Goal: Information Seeking & Learning: Learn about a topic

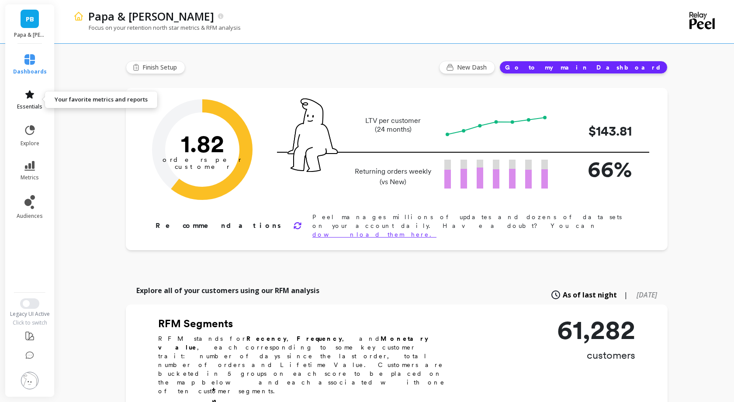
click at [31, 99] on icon at bounding box center [29, 94] width 10 height 10
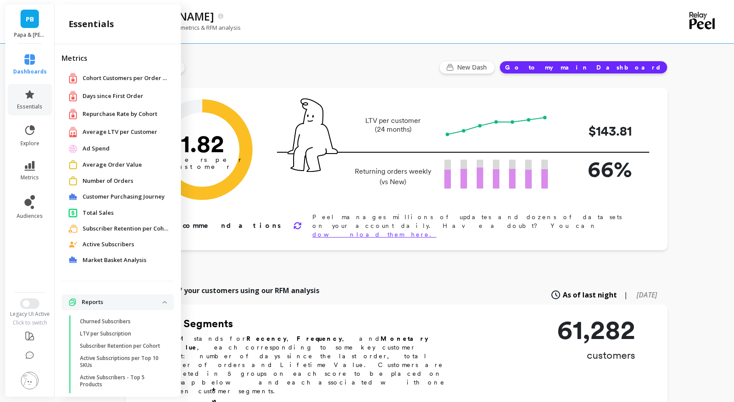
click at [93, 116] on span "Repurchase Rate by Cohort" at bounding box center [120, 114] width 75 height 9
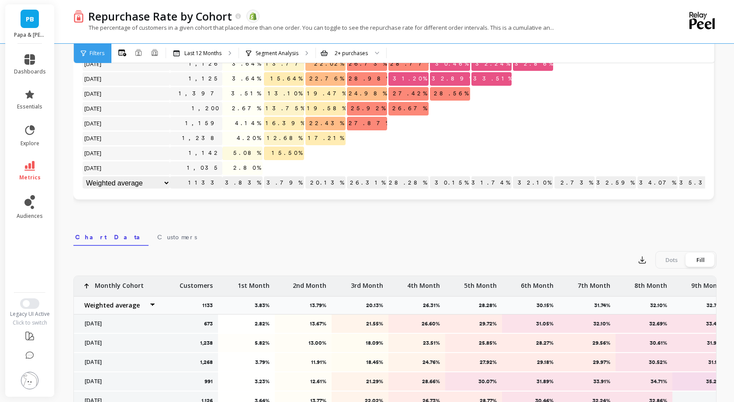
scroll to position [0, 0]
click at [31, 100] on link "essentials" at bounding box center [30, 99] width 32 height 21
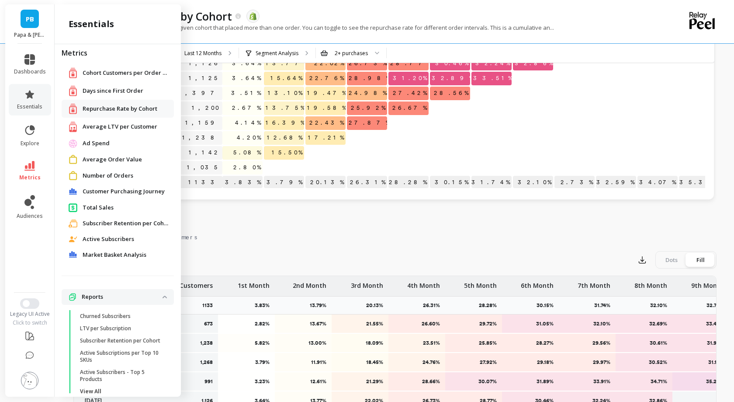
scroll to position [22, 0]
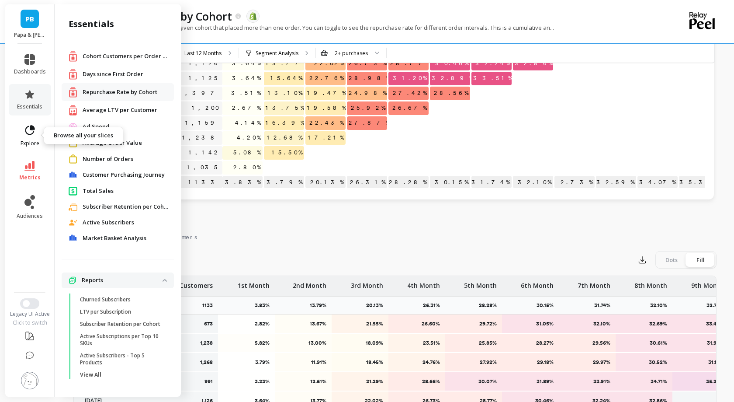
click at [34, 141] on span "explore" at bounding box center [30, 143] width 19 height 7
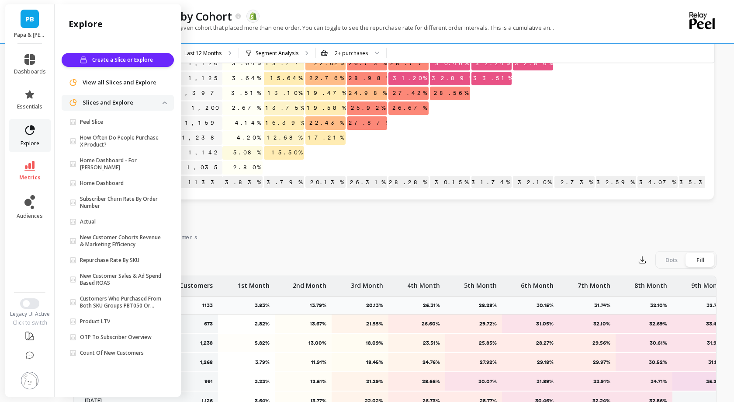
scroll to position [0, 0]
click at [29, 159] on li "metrics" at bounding box center [30, 171] width 42 height 31
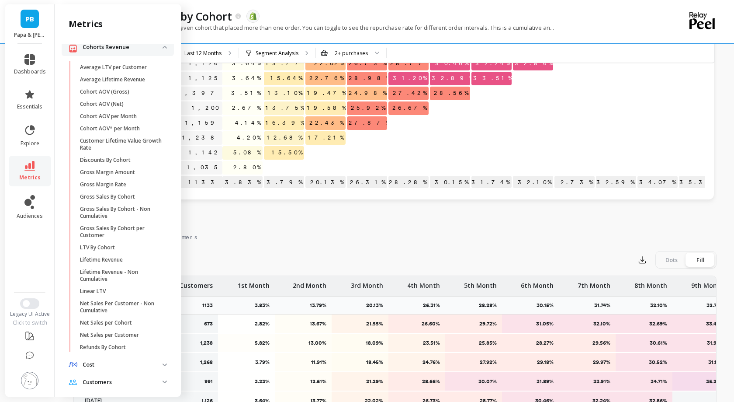
scroll to position [184, 0]
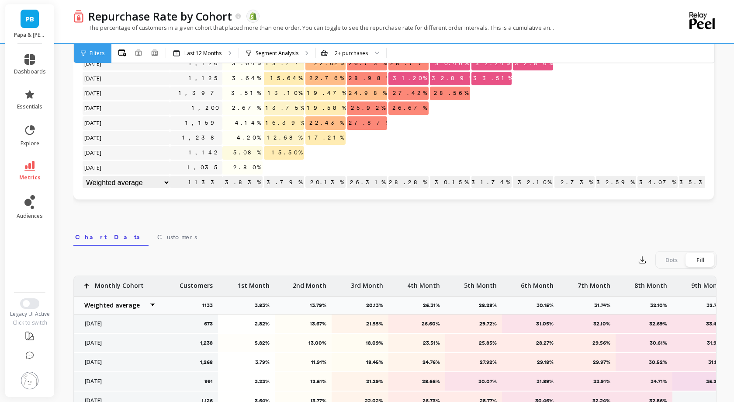
click at [588, 24] on div "The percentage of customers in a given cohort that placed more than one order. …" at bounding box center [359, 32] width 572 height 17
click at [31, 303] on button "Switch to New UI" at bounding box center [29, 303] width 19 height 10
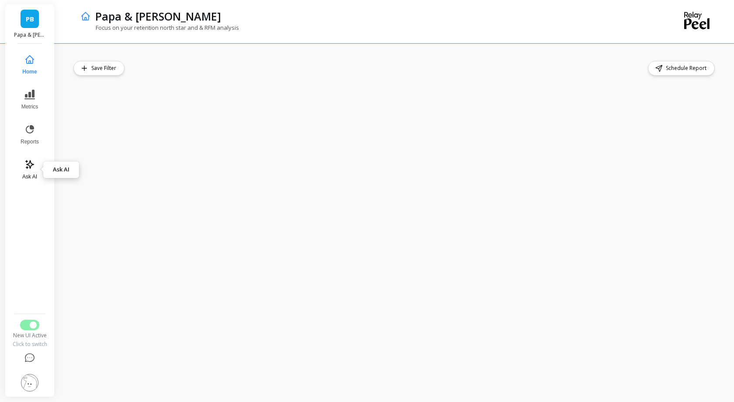
click at [27, 169] on icon at bounding box center [29, 164] width 10 height 10
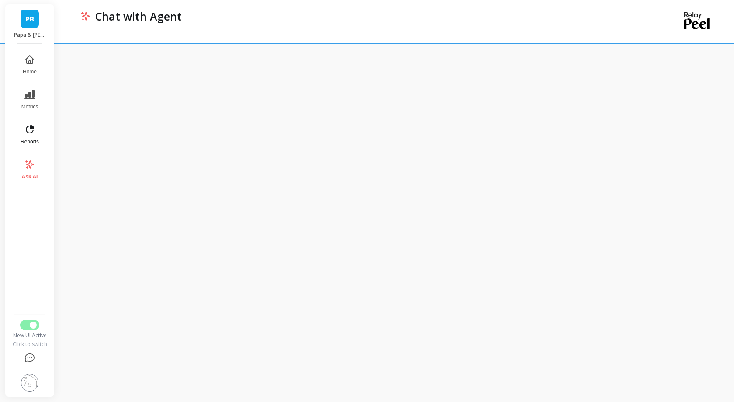
click at [21, 130] on button "Reports" at bounding box center [29, 134] width 29 height 31
click at [26, 101] on button "Metrics" at bounding box center [29, 99] width 30 height 31
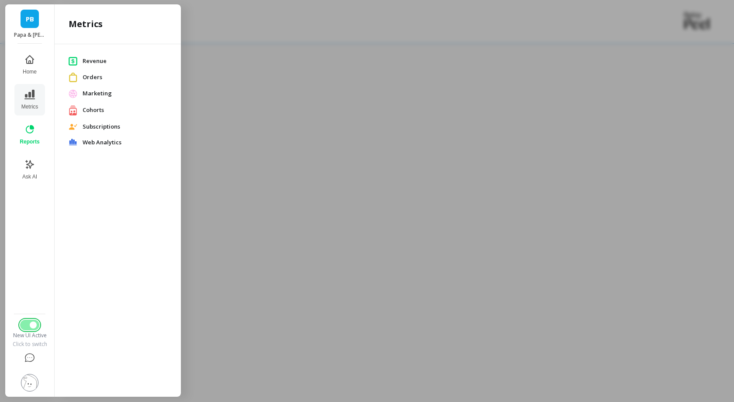
click at [27, 327] on button "Switch to Legacy UI" at bounding box center [29, 325] width 19 height 10
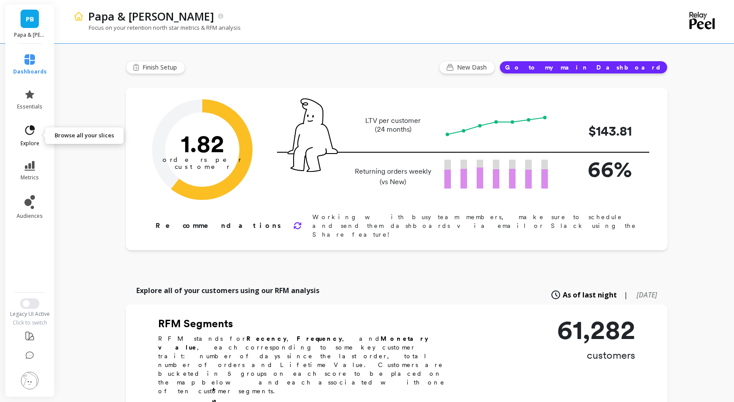
click at [25, 129] on icon at bounding box center [30, 130] width 12 height 12
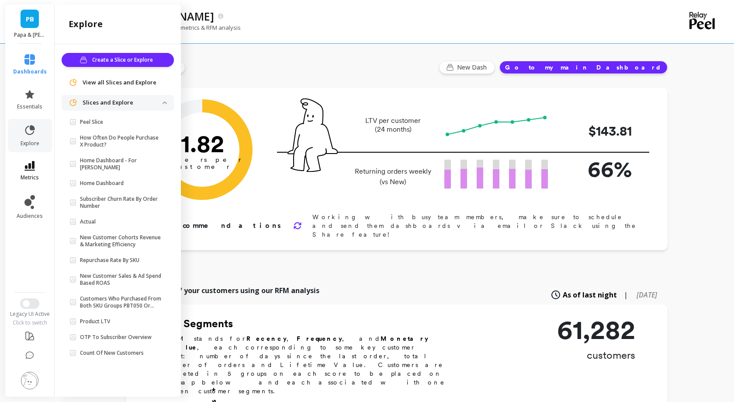
scroll to position [508, 0]
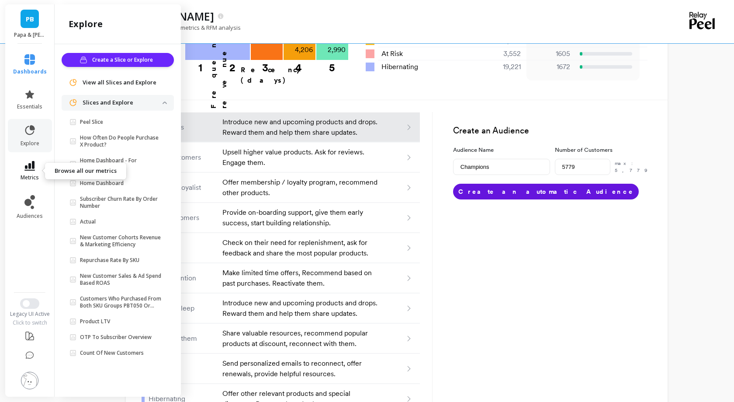
click at [27, 163] on icon at bounding box center [29, 166] width 10 height 10
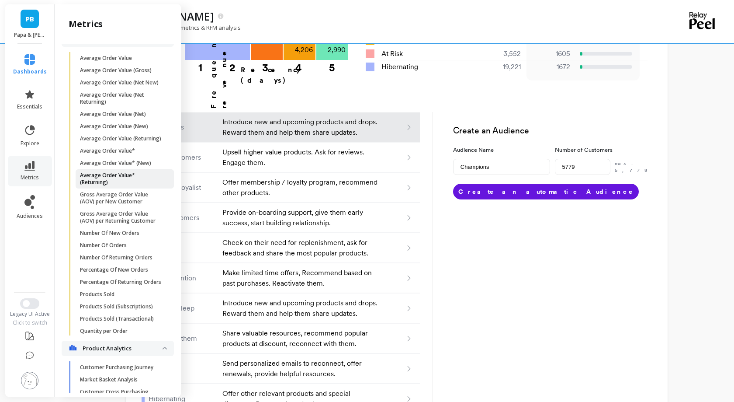
scroll to position [695, 0]
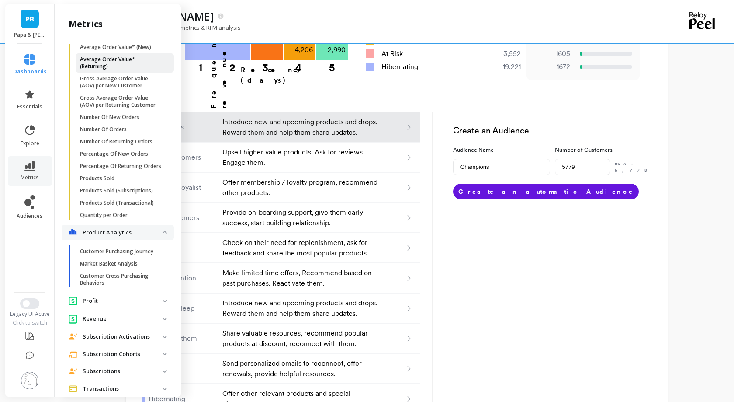
click at [108, 255] on link "Customer Purchasing Journey" at bounding box center [125, 251] width 98 height 12
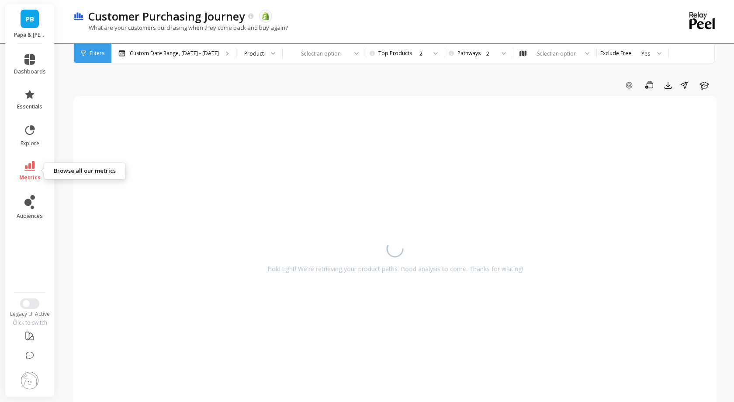
click at [30, 170] on icon at bounding box center [29, 166] width 10 height 10
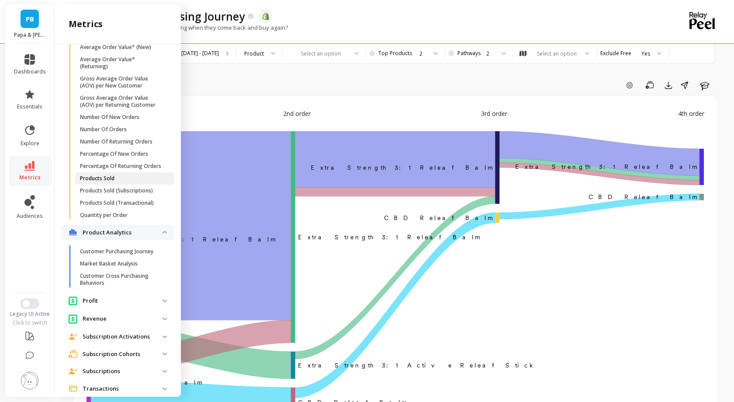
scroll to position [709, 0]
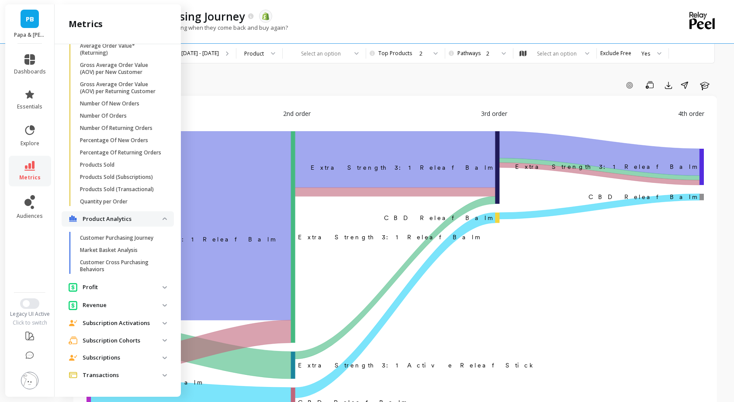
click at [112, 372] on p "Transactions" at bounding box center [123, 375] width 80 height 9
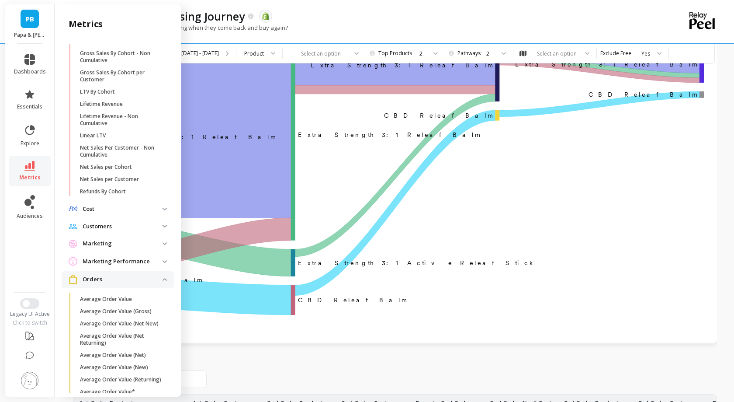
scroll to position [340, 0]
click at [30, 356] on icon at bounding box center [29, 355] width 9 height 9
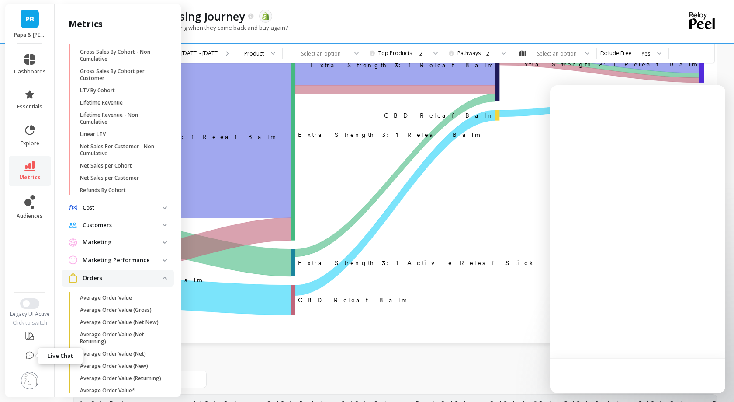
scroll to position [0, 0]
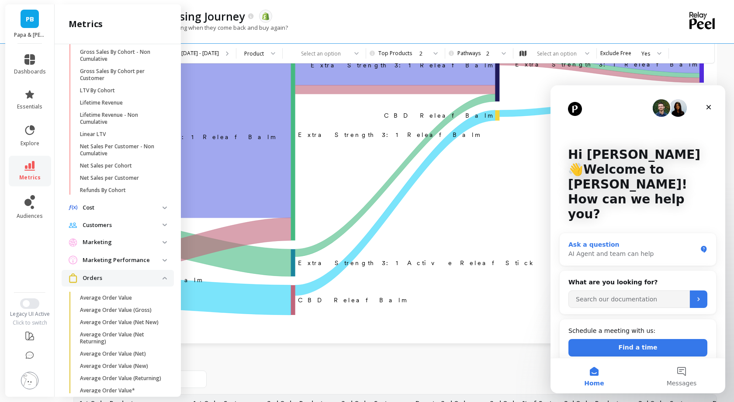
click at [598, 249] on div "AI Agent and team can help" at bounding box center [633, 253] width 129 height 9
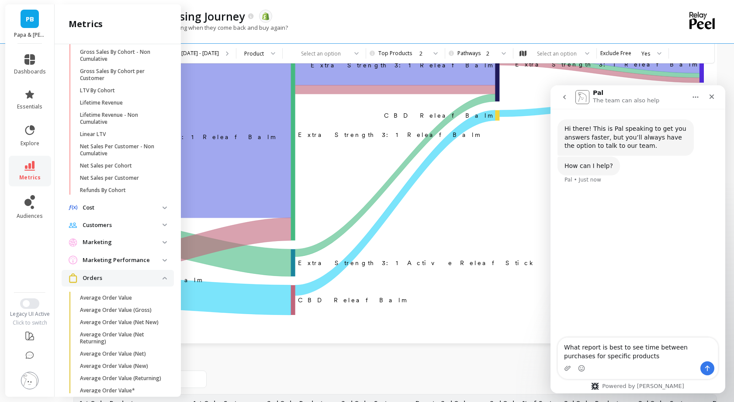
type textarea "What report is best to see time between purchases for specific products?"
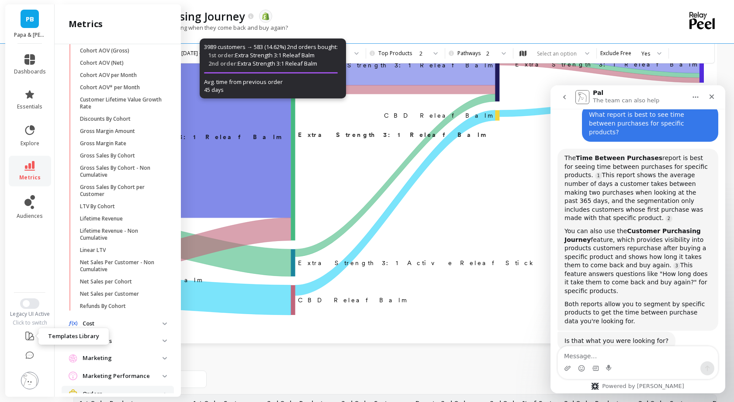
scroll to position [87, 0]
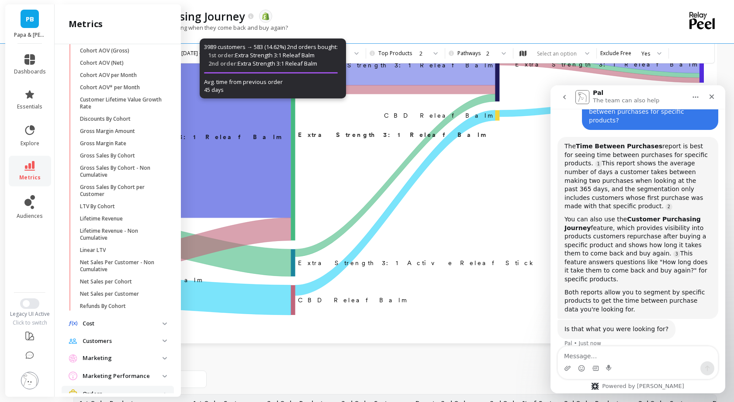
click at [26, 379] on img at bounding box center [29, 380] width 17 height 17
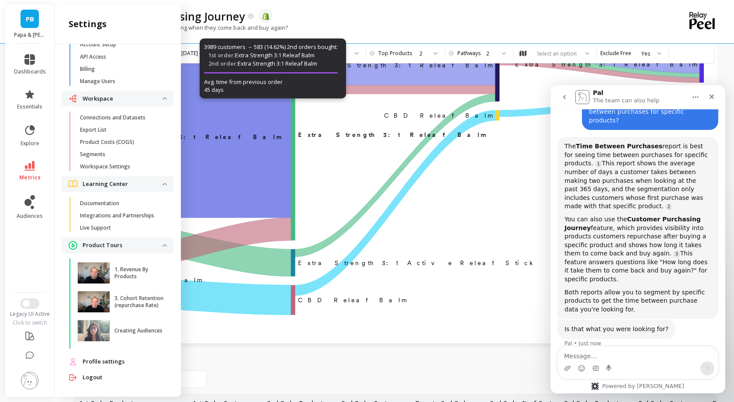
scroll to position [0, 0]
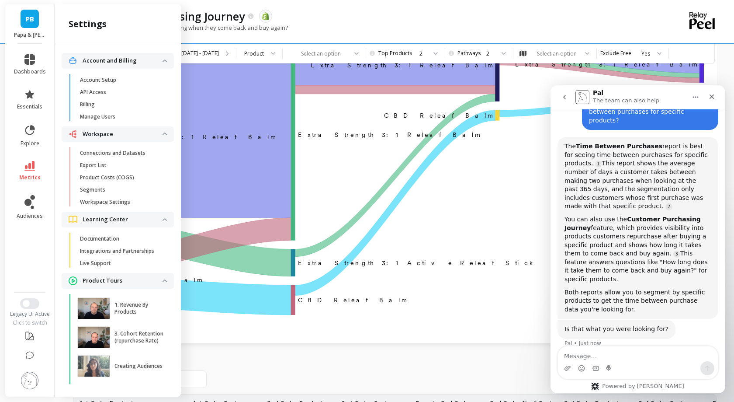
click at [356, 26] on div "What are your customers purchasing when they come back and buy again?" at bounding box center [359, 32] width 572 height 17
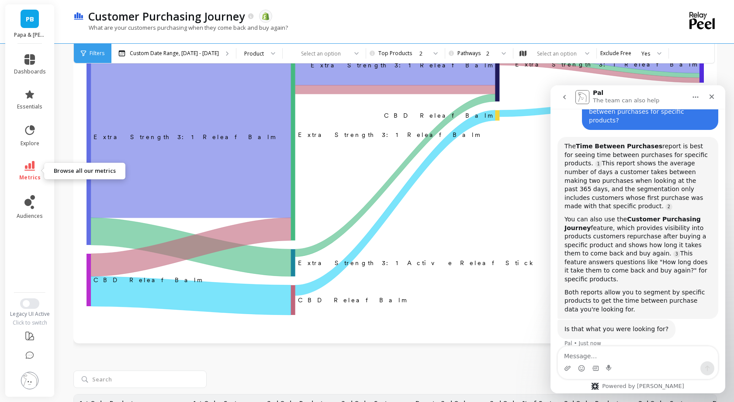
click at [29, 172] on link "metrics" at bounding box center [30, 171] width 32 height 20
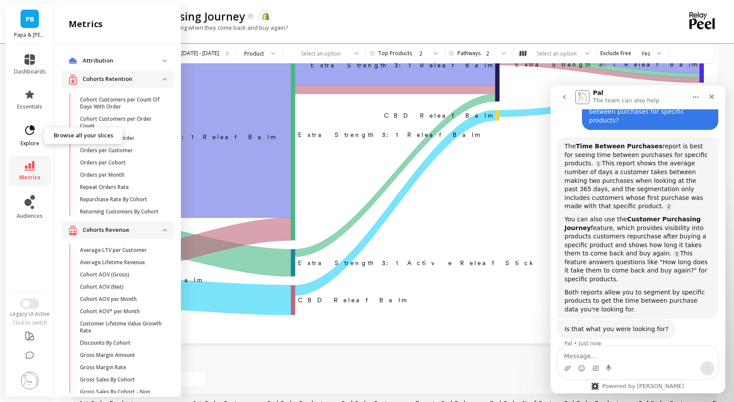
click at [29, 132] on icon at bounding box center [30, 130] width 12 height 12
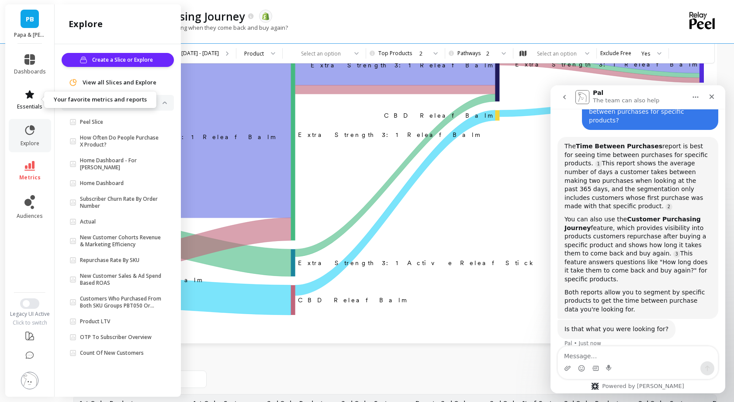
click at [34, 96] on icon at bounding box center [29, 94] width 10 height 10
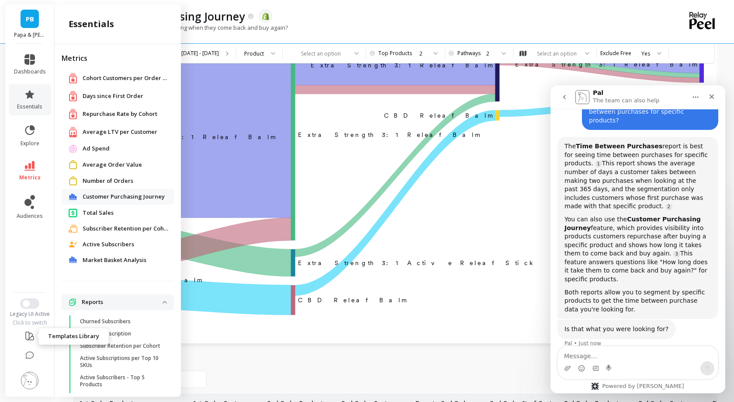
click at [32, 335] on icon at bounding box center [30, 336] width 8 height 8
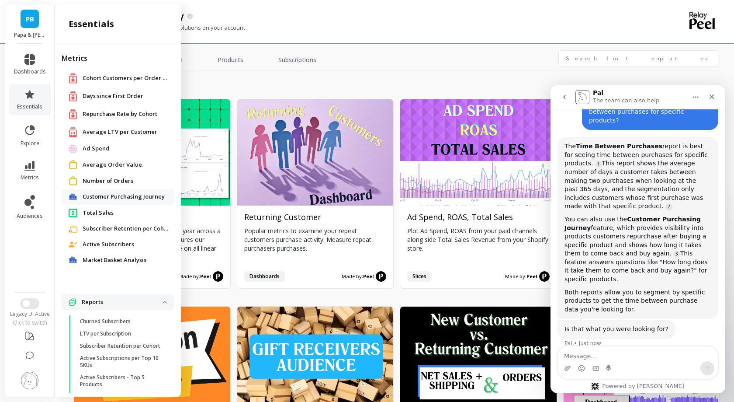
click at [462, 59] on div "All Templates Growth Products Subscriptions" at bounding box center [396, 60] width 647 height 20
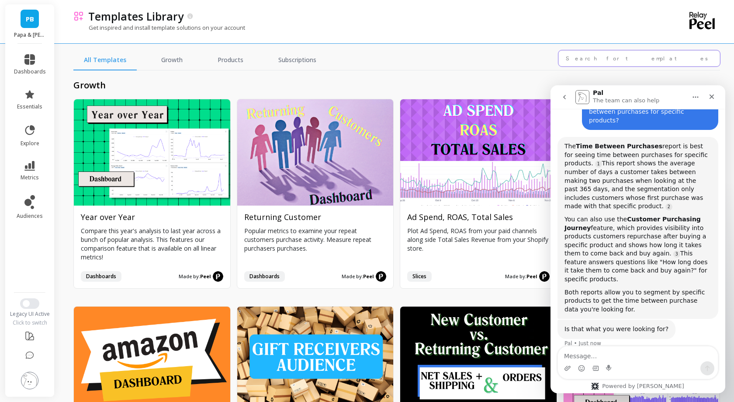
click at [601, 62] on input "text" at bounding box center [640, 58] width 162 height 16
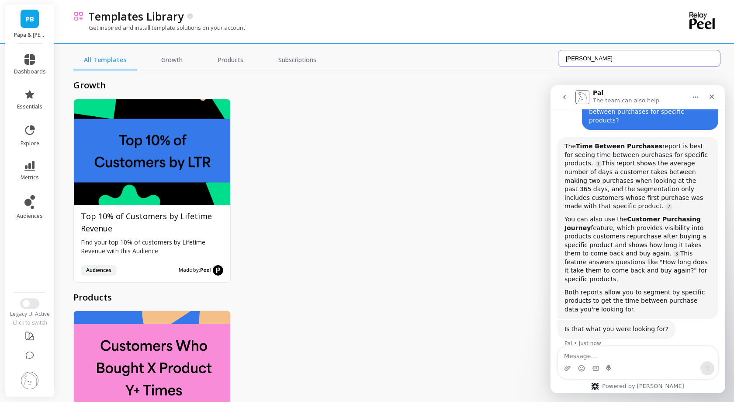
type input "time"
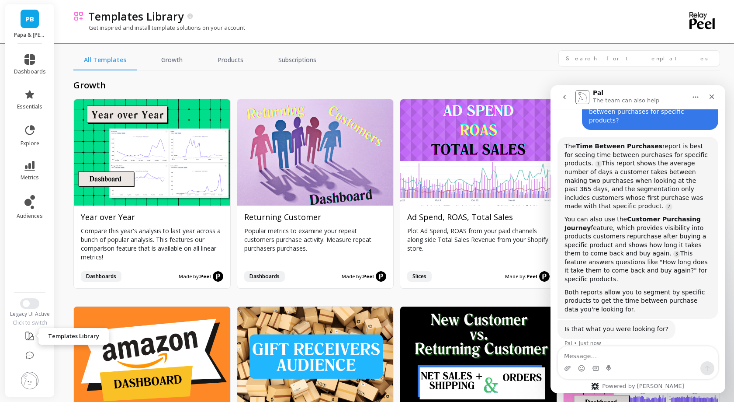
click at [31, 340] on icon at bounding box center [29, 335] width 10 height 10
click at [631, 143] on b "Time Between Purchases" at bounding box center [619, 146] width 87 height 7
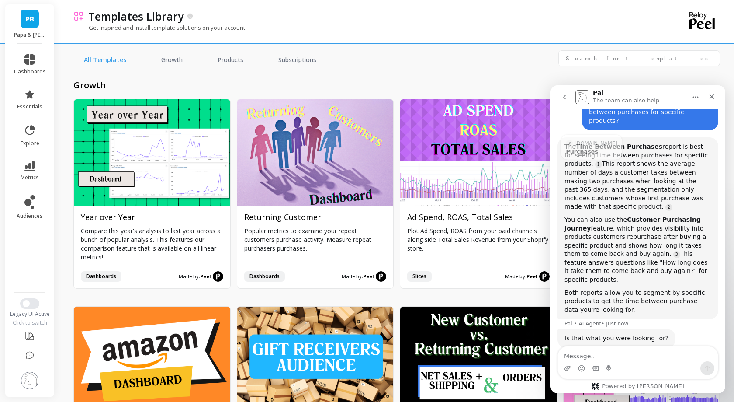
scroll to position [1, 0]
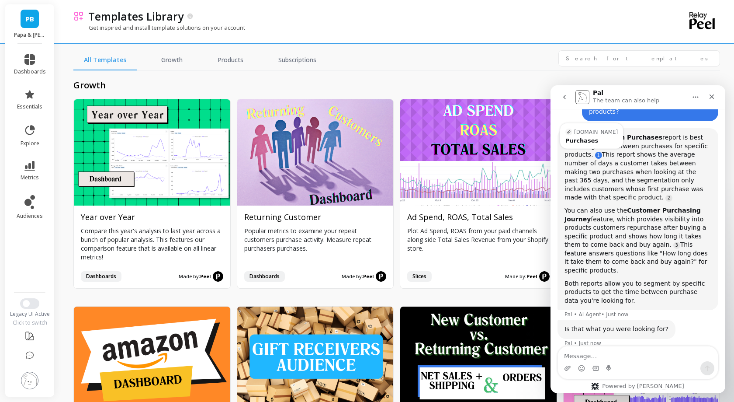
click at [600, 152] on link "Source reference 118373633:" at bounding box center [598, 155] width 7 height 7
click at [28, 179] on span "metrics" at bounding box center [30, 177] width 18 height 7
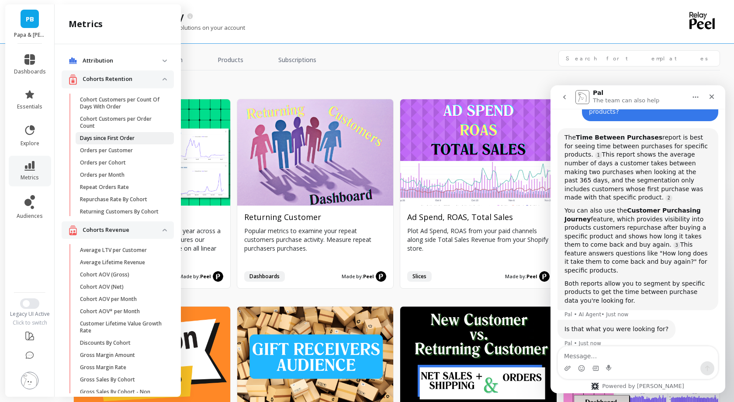
scroll to position [157, 0]
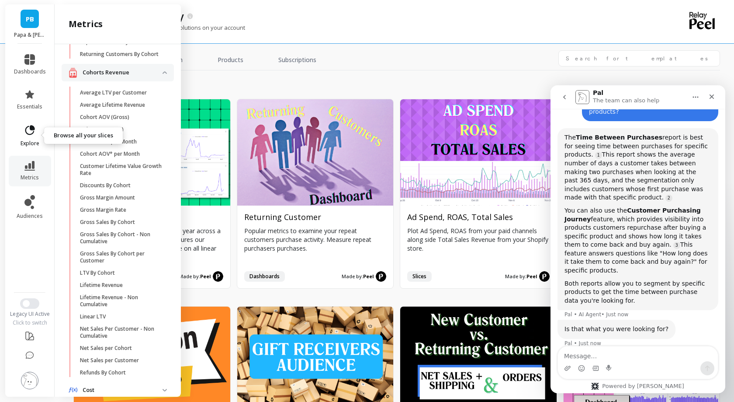
click at [25, 142] on span "explore" at bounding box center [30, 143] width 19 height 7
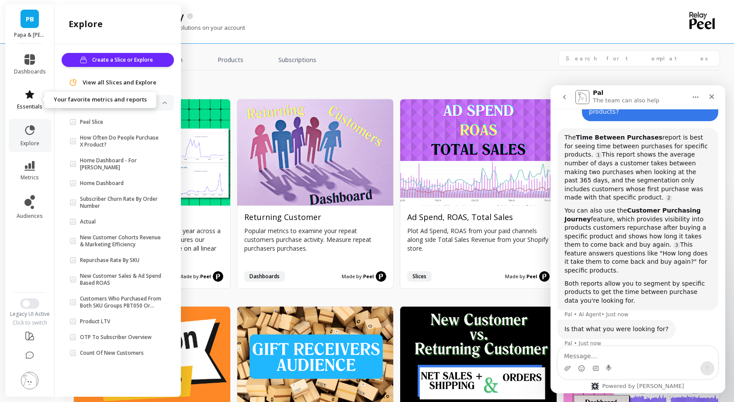
click at [35, 97] on link "essentials" at bounding box center [30, 99] width 32 height 21
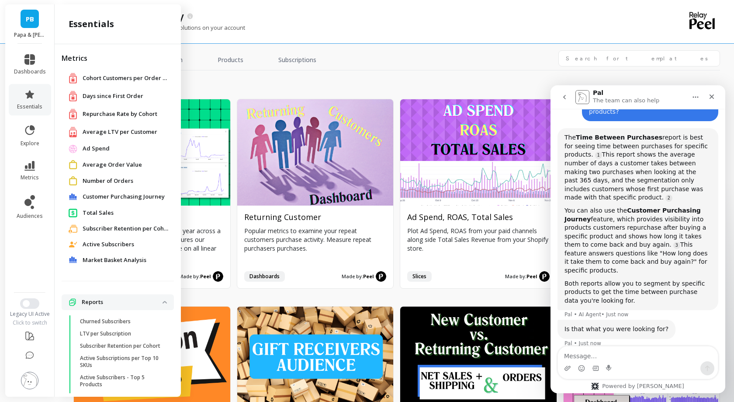
scroll to position [22, 0]
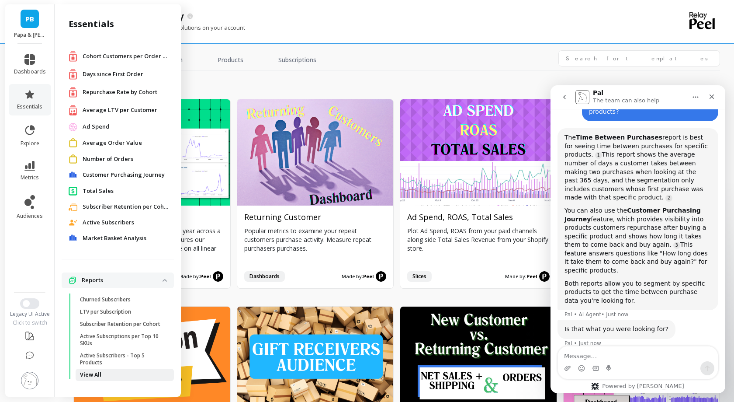
click at [93, 369] on link "View All" at bounding box center [125, 375] width 98 height 12
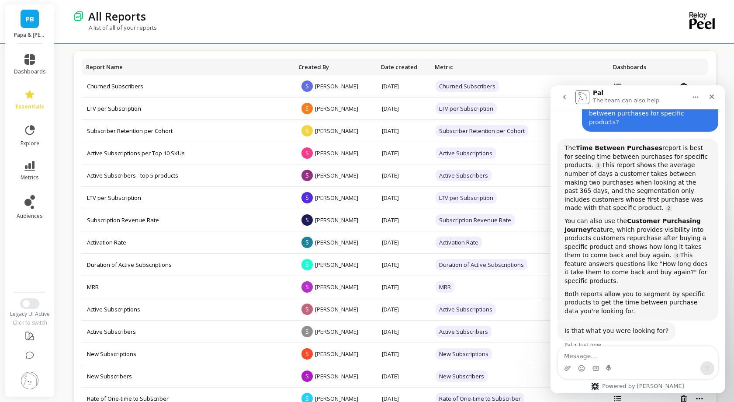
scroll to position [87, 0]
click at [280, 20] on div "All Reports" at bounding box center [364, 16] width 561 height 15
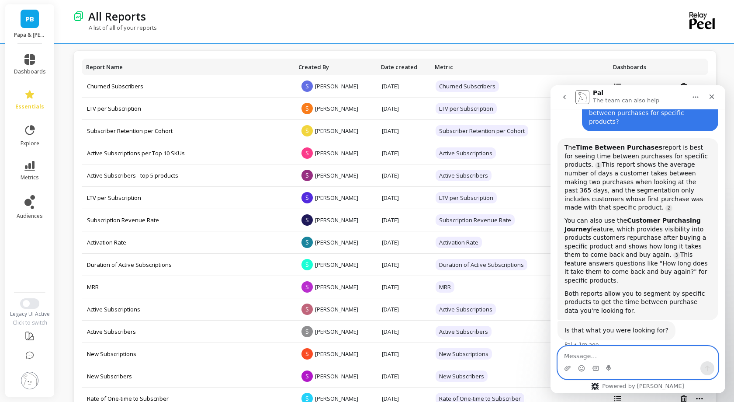
click at [601, 351] on textarea "Message…" at bounding box center [638, 353] width 160 height 15
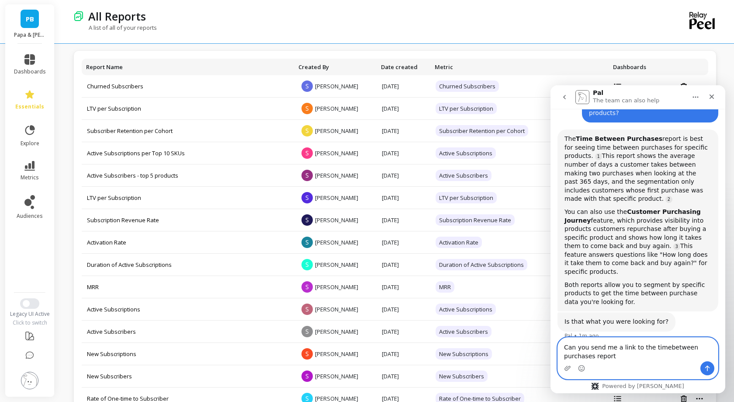
type textarea "Can you send me a link to the timebetween purchases report?"
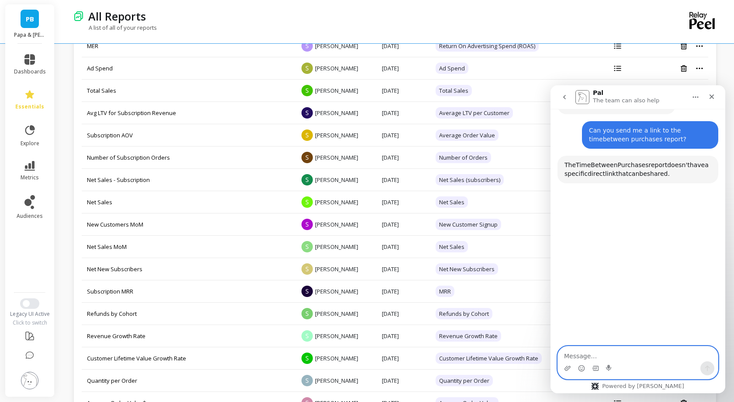
scroll to position [316, 0]
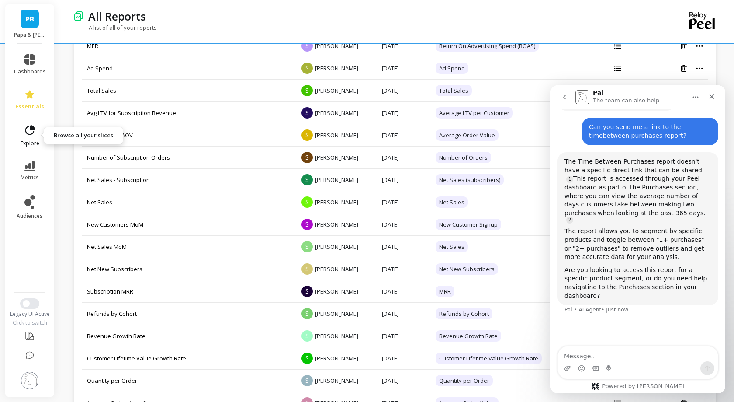
click at [34, 142] on span "explore" at bounding box center [30, 143] width 19 height 7
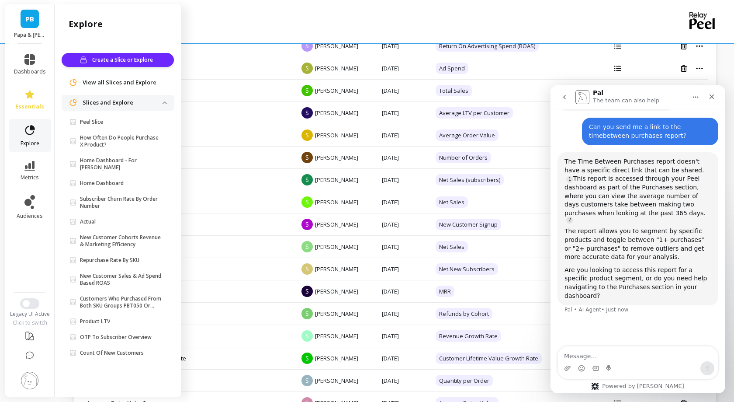
scroll to position [839, 0]
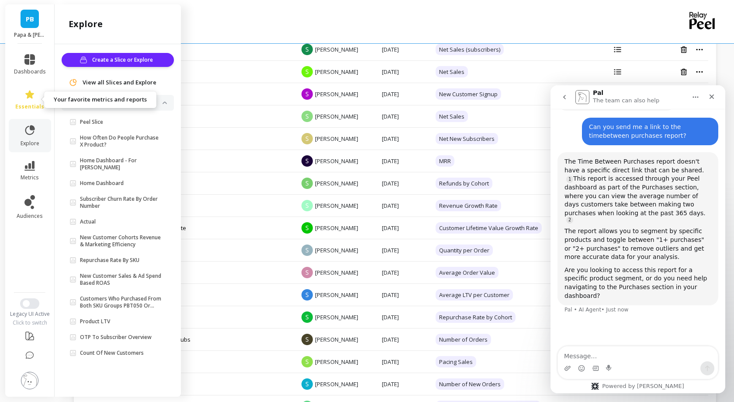
click at [17, 104] on span "essentials" at bounding box center [29, 106] width 29 height 7
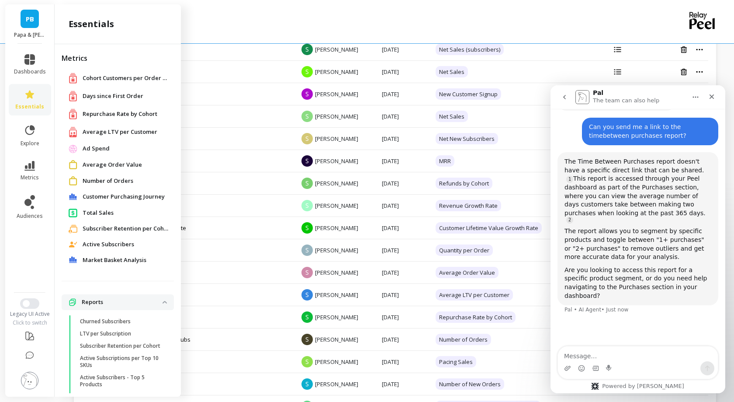
scroll to position [22, 0]
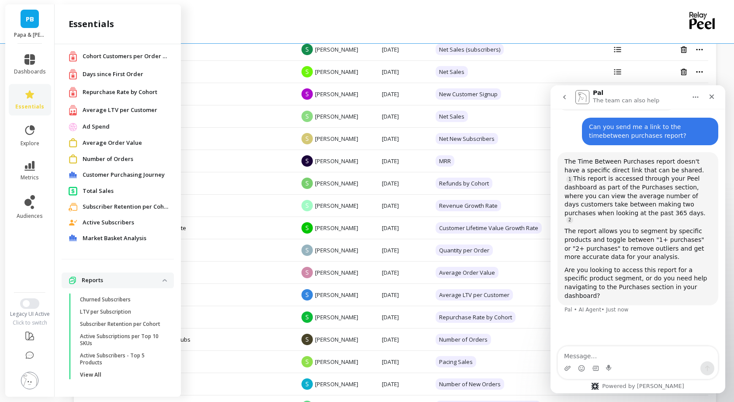
click at [112, 93] on span "Repurchase Rate by Cohort" at bounding box center [120, 92] width 75 height 9
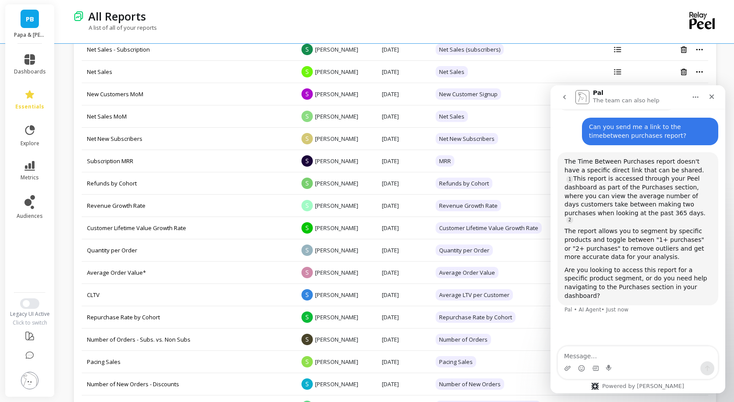
scroll to position [0, 0]
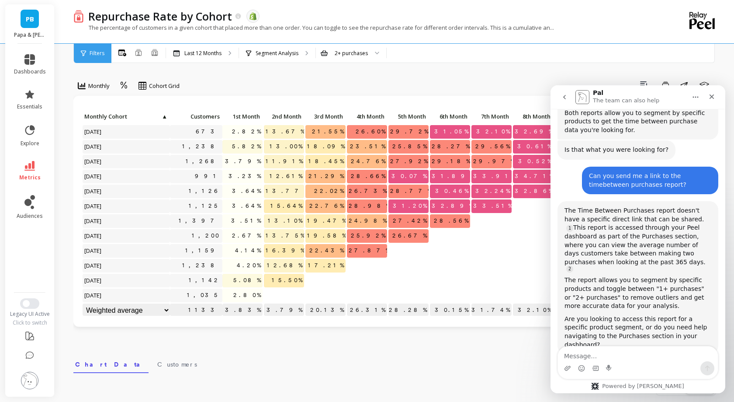
scroll to position [268, 0]
click at [355, 49] on div "2+ purchases" at bounding box center [351, 53] width 70 height 19
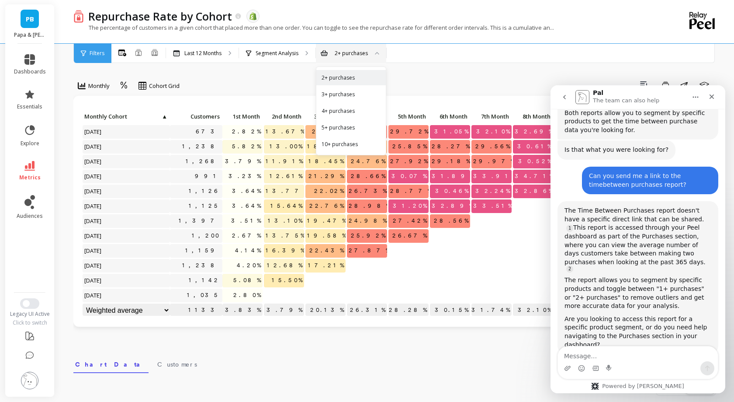
click at [415, 58] on div "All Months Single Cohort Combined Cohorts Last 12 Months Segment Analysis 2+ pu…" at bounding box center [431, 53] width 641 height 19
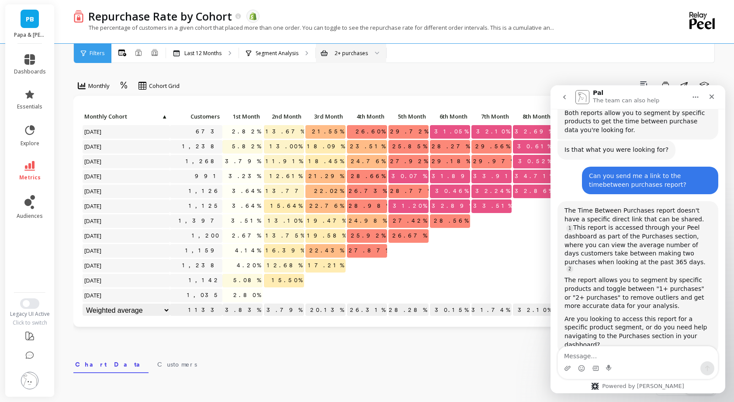
scroll to position [0, 0]
click at [87, 51] on div "Filters" at bounding box center [93, 53] width 38 height 19
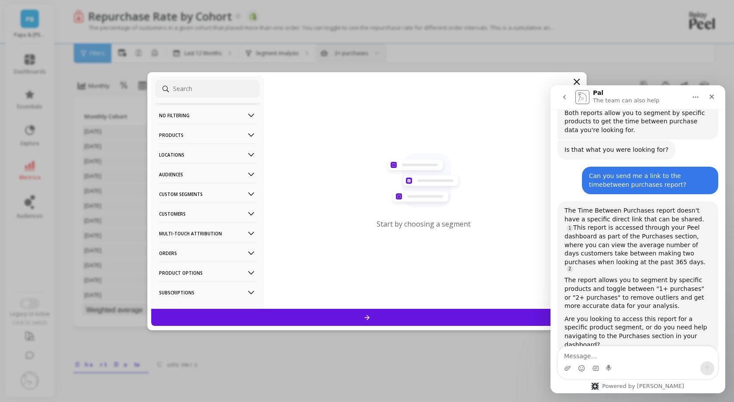
click at [177, 129] on p "Products" at bounding box center [207, 135] width 97 height 22
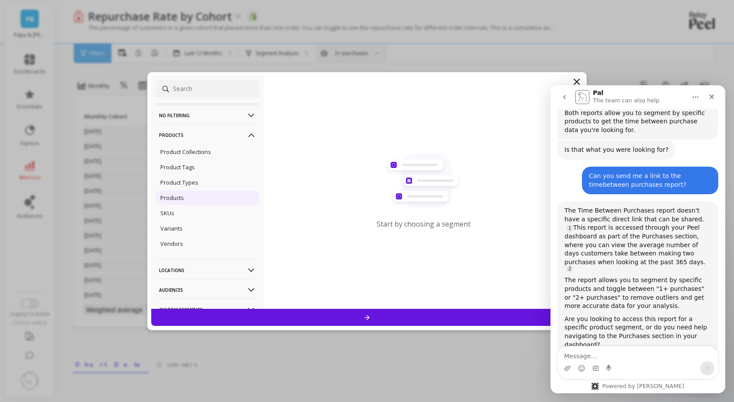
click at [195, 191] on div "Products" at bounding box center [208, 198] width 104 height 14
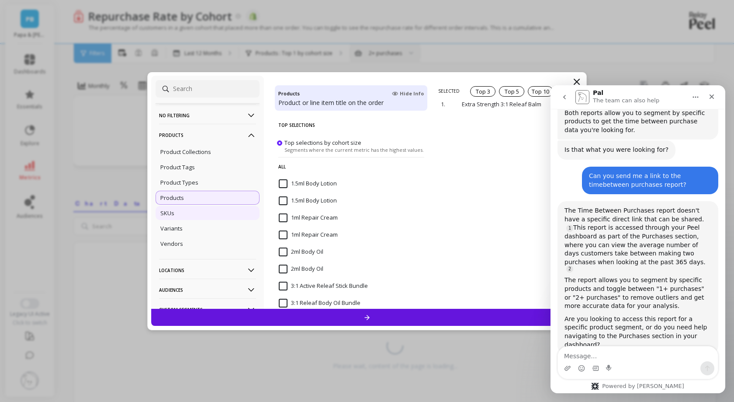
click at [191, 209] on div "SKUs" at bounding box center [208, 213] width 104 height 14
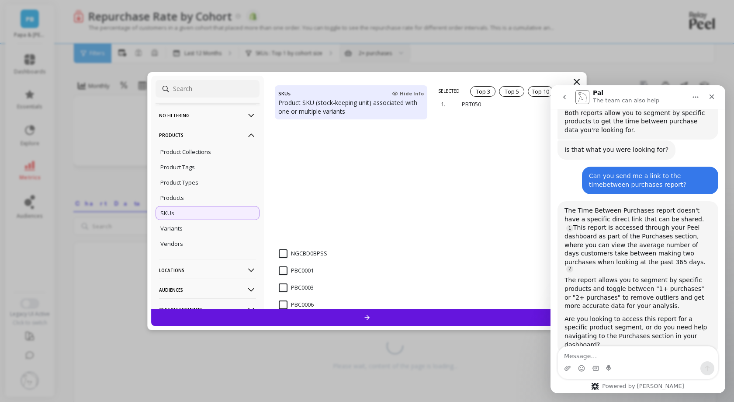
scroll to position [801, 0]
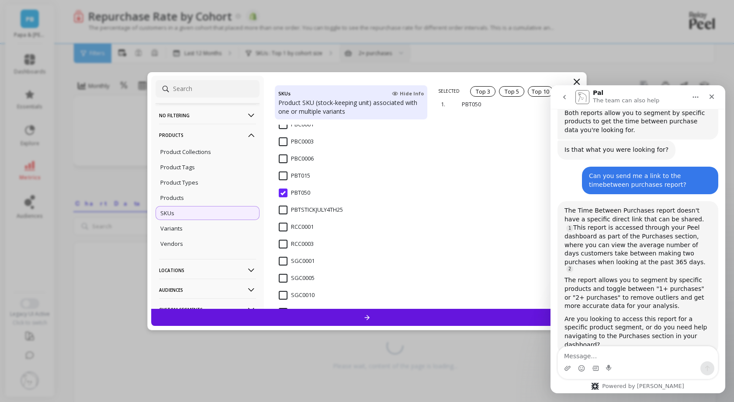
click at [389, 315] on div at bounding box center [367, 317] width 432 height 17
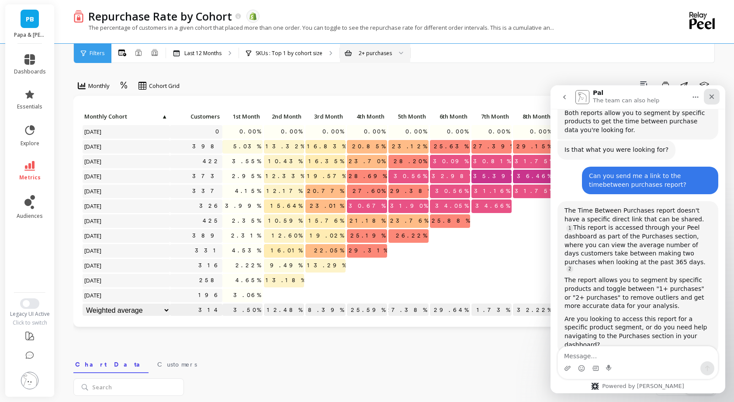
click at [713, 96] on icon "Close" at bounding box center [712, 96] width 7 height 7
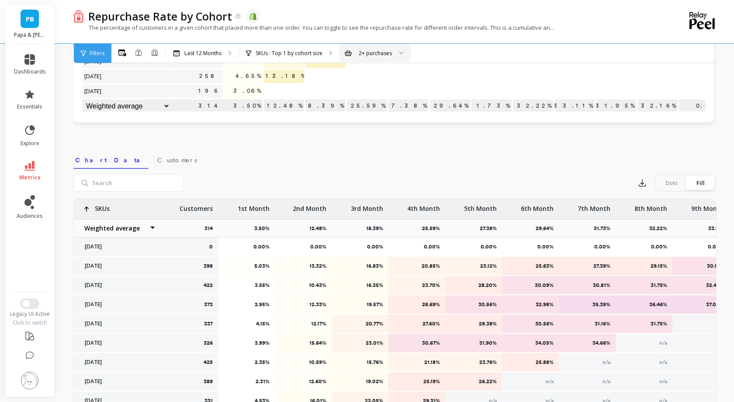
scroll to position [311, 0]
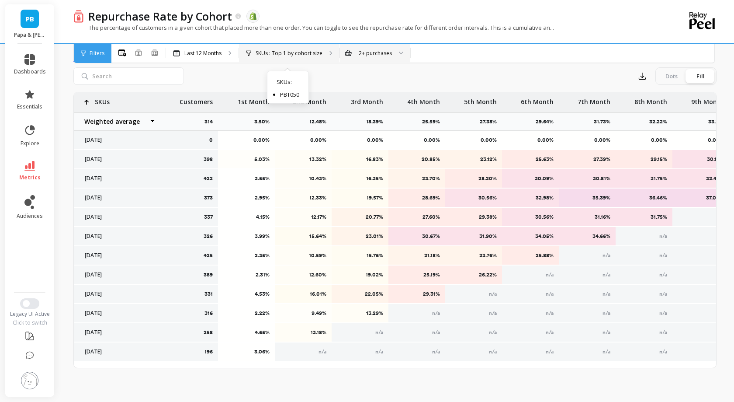
click at [289, 52] on p "SKUs : Top 1 by cohort size" at bounding box center [289, 53] width 67 height 7
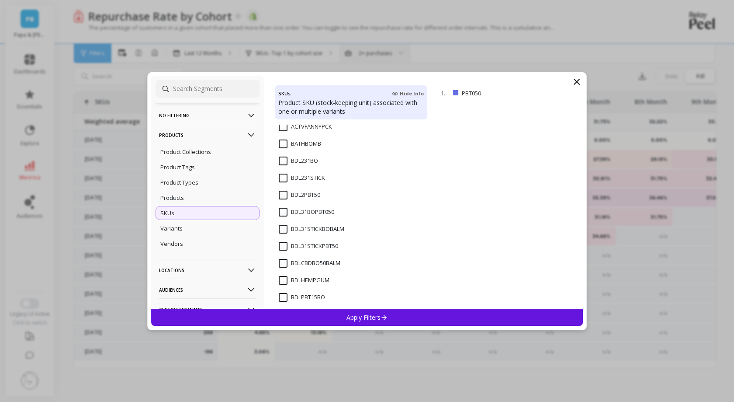
scroll to position [66, 0]
click at [578, 78] on icon at bounding box center [577, 82] width 10 height 10
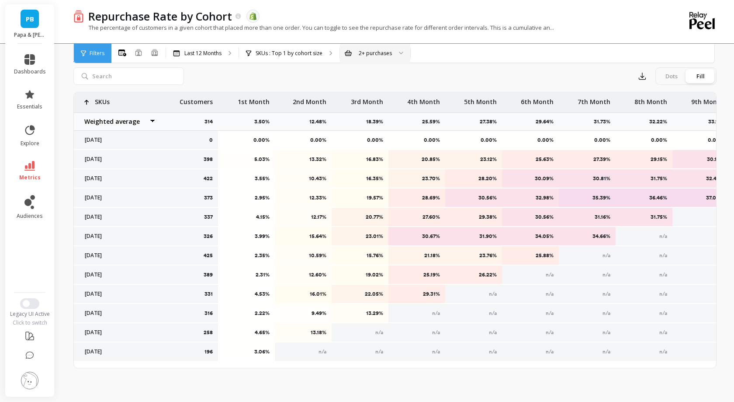
click at [425, 9] on div "Repurchase Rate by Cohort The data you are viewing comes from: Shopify" at bounding box center [364, 16] width 561 height 15
click at [269, 52] on p "SKUs : Top 1 by cohort size" at bounding box center [289, 53] width 67 height 7
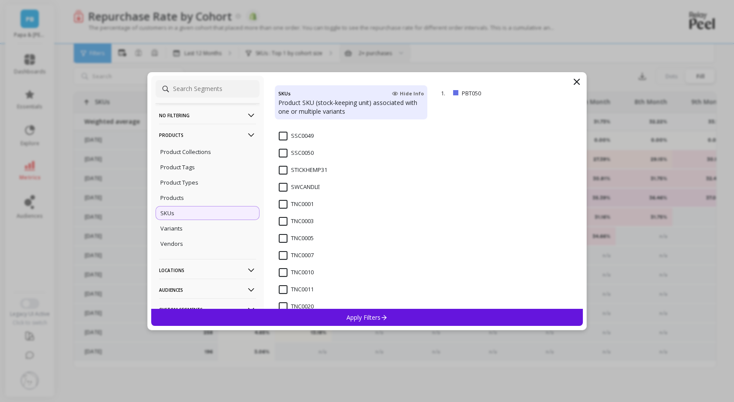
scroll to position [1260, 0]
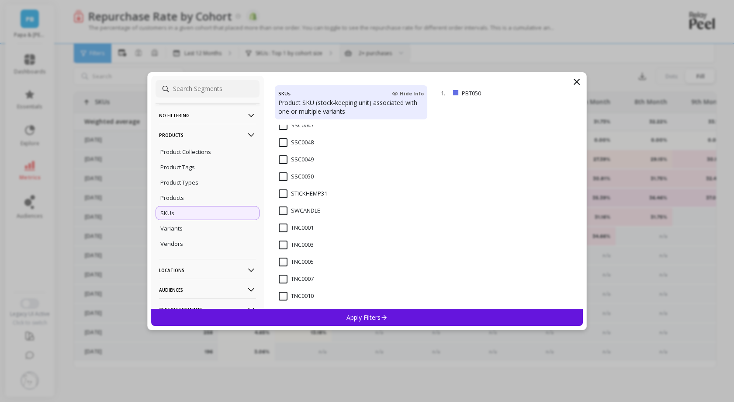
click at [280, 193] on input "STICKHEMP31" at bounding box center [303, 193] width 49 height 9
click at [375, 325] on div "Apply Filters" at bounding box center [367, 317] width 432 height 17
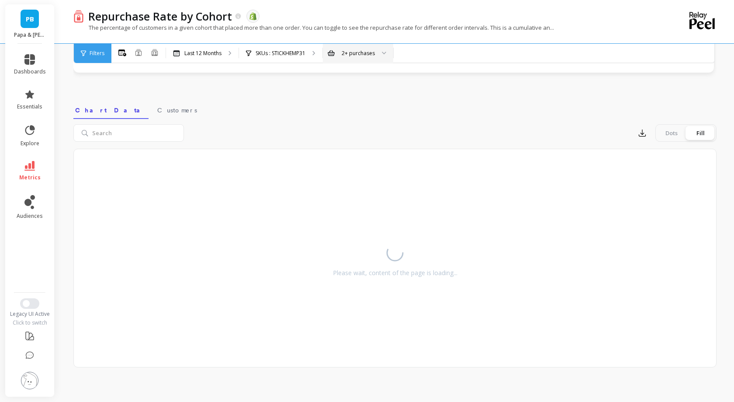
scroll to position [93, 0]
click at [373, 319] on div "Please wait, content of the page is loading..." at bounding box center [394, 258] width 643 height 219
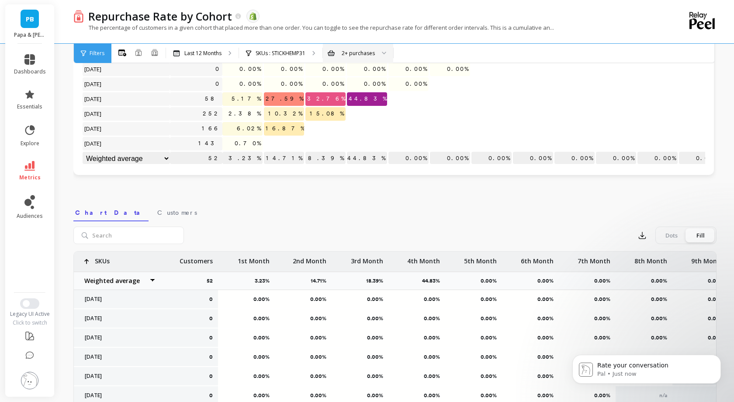
scroll to position [394, 0]
click at [721, 355] on icon "Dismiss notification" at bounding box center [719, 357] width 5 height 5
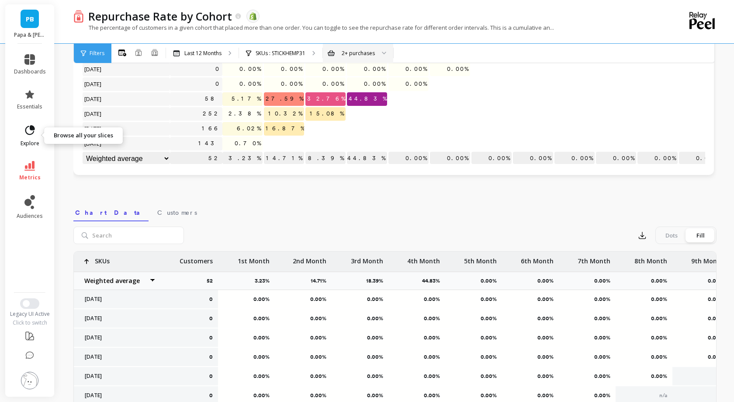
click at [16, 137] on link "explore" at bounding box center [30, 135] width 32 height 23
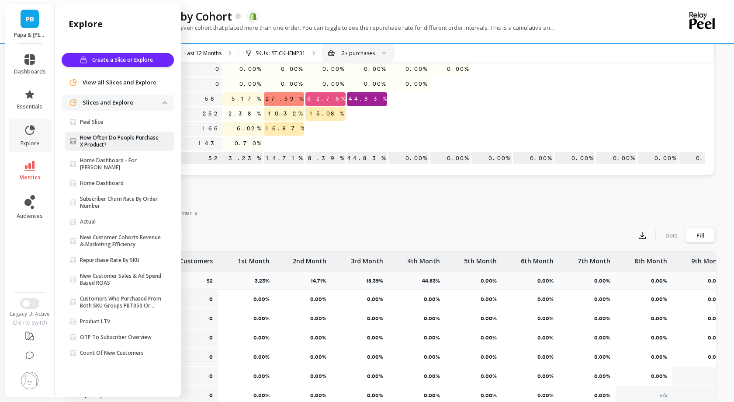
click at [113, 142] on p "How Often Do People Purchase X Product?" at bounding box center [121, 141] width 83 height 14
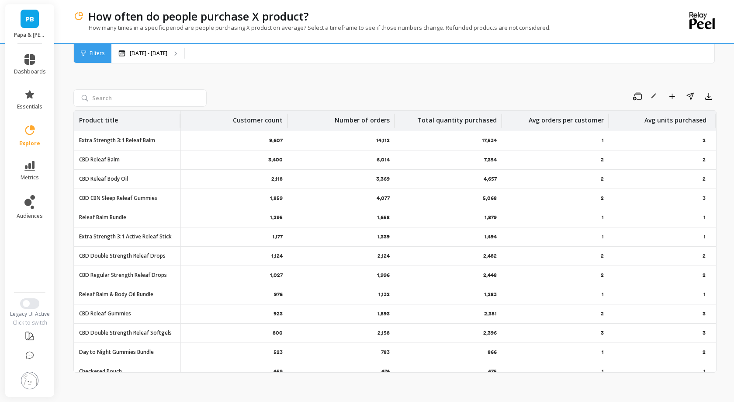
click at [92, 52] on span "Filters" at bounding box center [97, 53] width 15 height 7
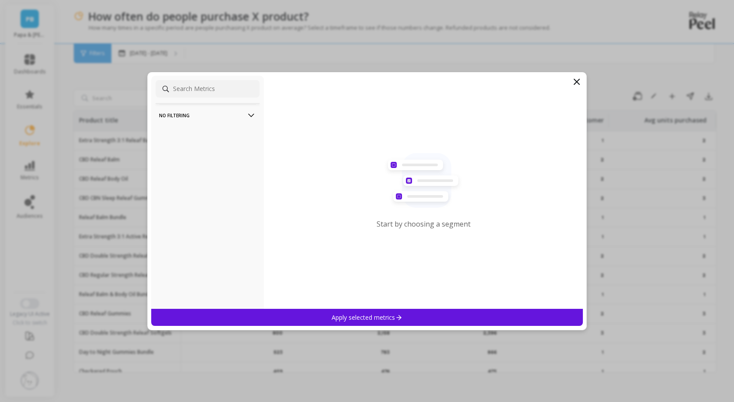
click at [580, 81] on icon at bounding box center [577, 82] width 10 height 10
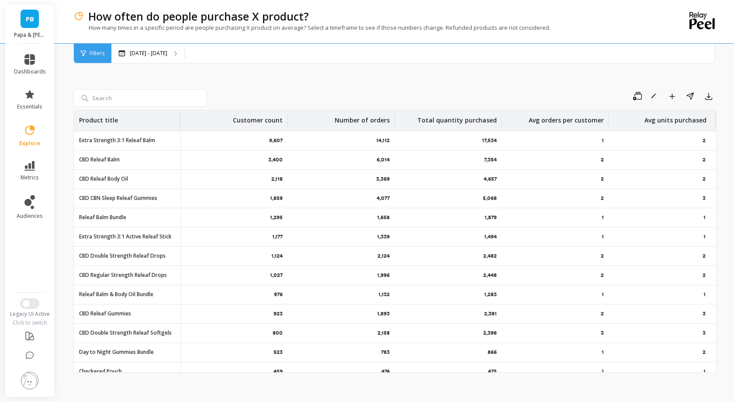
click at [101, 57] on div "Filters" at bounding box center [93, 53] width 38 height 19
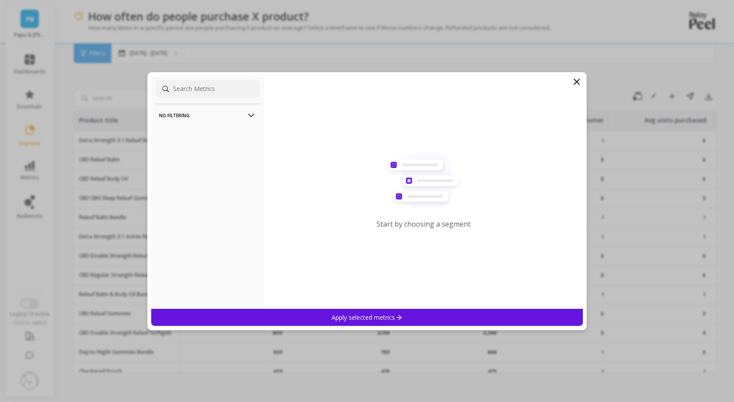
click at [201, 118] on p "No filtering" at bounding box center [207, 115] width 97 height 22
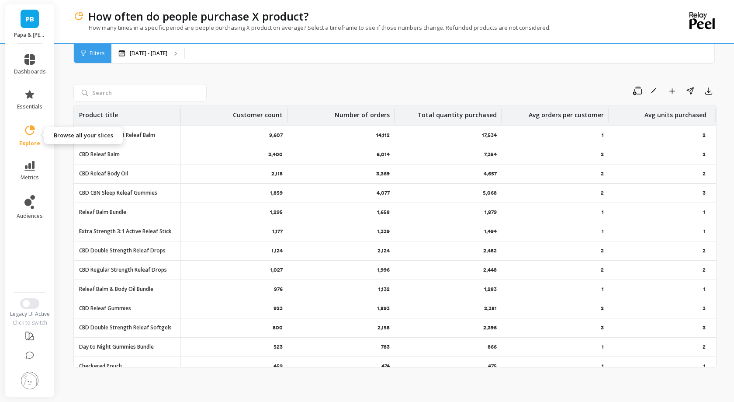
click at [28, 125] on icon at bounding box center [30, 130] width 12 height 12
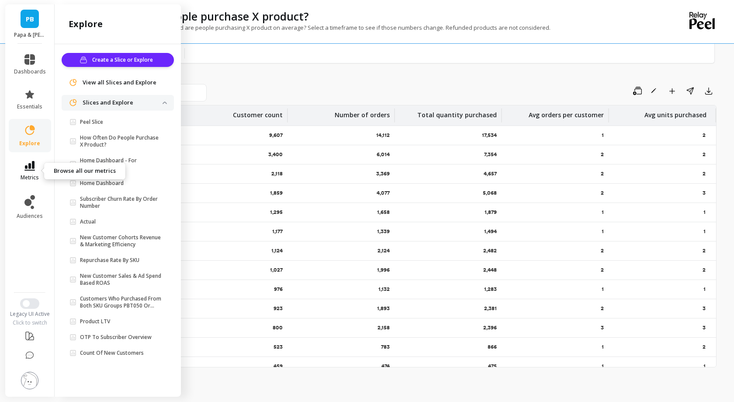
click at [25, 167] on icon at bounding box center [29, 166] width 10 height 10
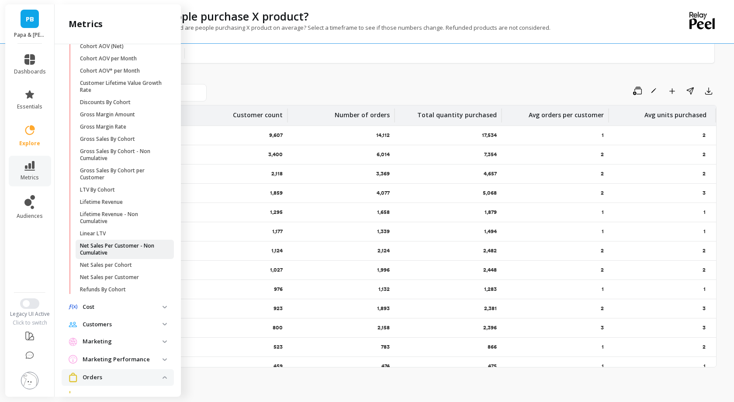
scroll to position [20, 0]
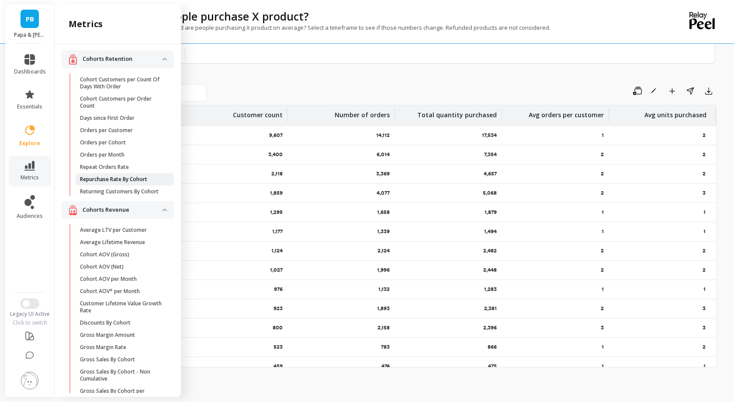
click at [113, 178] on p "Repurchase Rate By Cohort" at bounding box center [113, 179] width 67 height 7
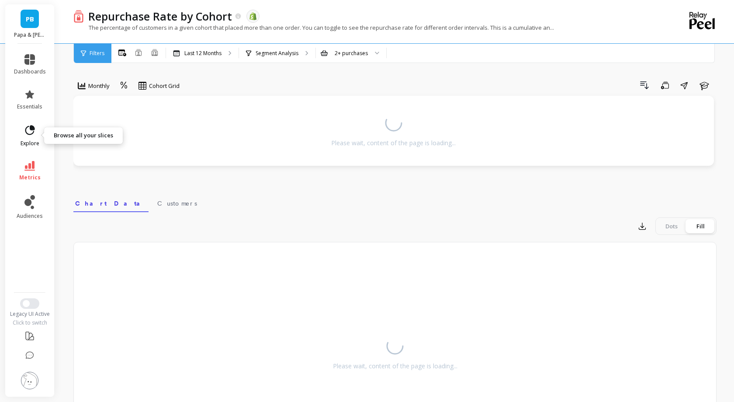
click at [26, 133] on icon at bounding box center [30, 130] width 12 height 12
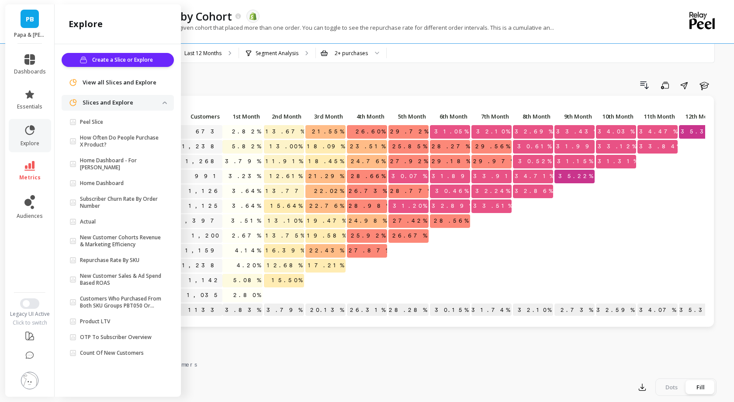
click at [325, 81] on div "Drill Down Save Share Learn" at bounding box center [451, 85] width 531 height 14
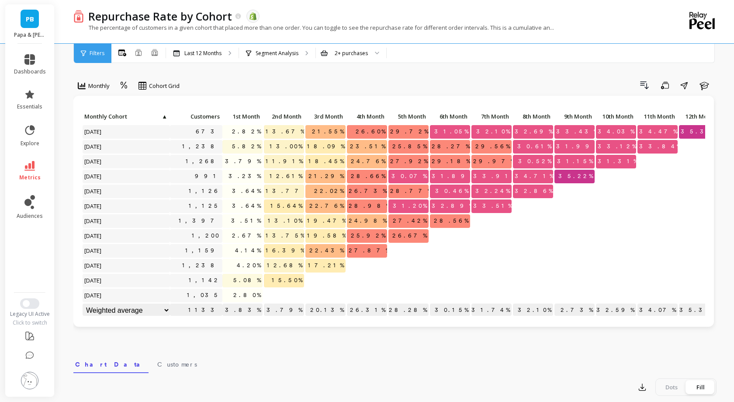
click at [94, 50] on span "Filters" at bounding box center [97, 53] width 15 height 7
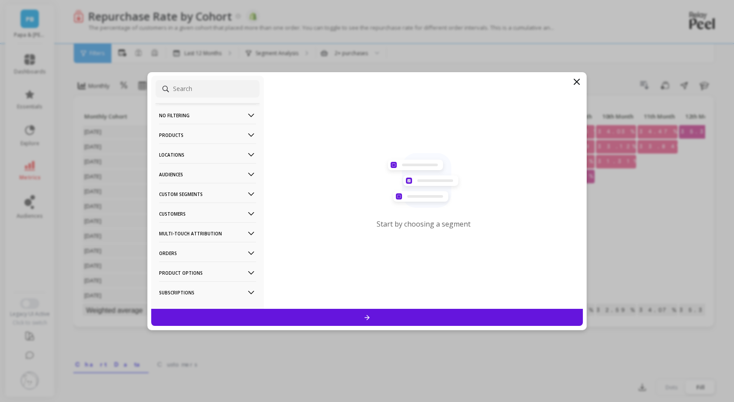
click at [206, 134] on p "Products" at bounding box center [207, 135] width 97 height 22
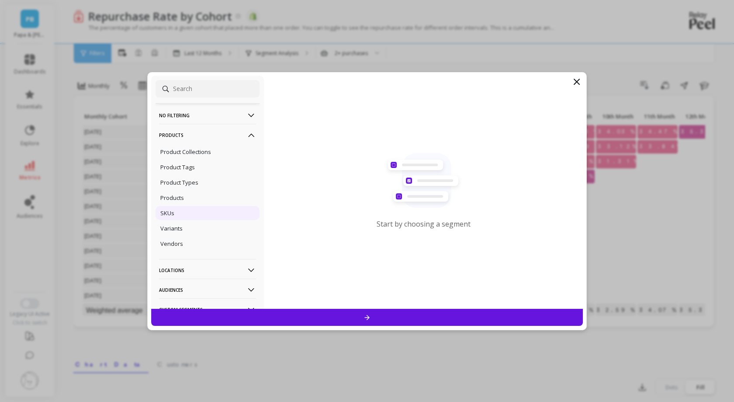
click at [181, 210] on div "SKUs" at bounding box center [208, 213] width 104 height 14
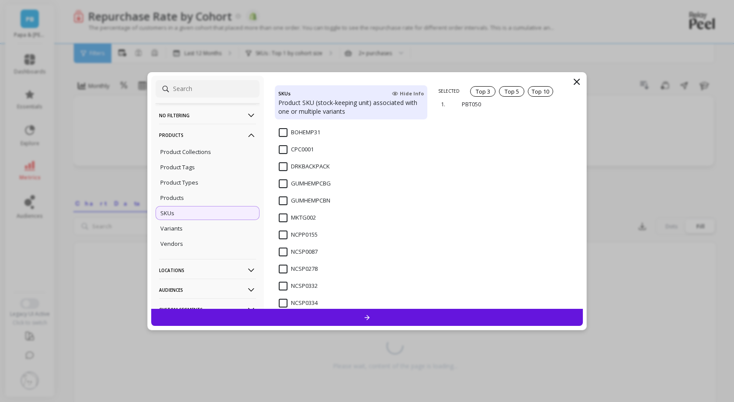
scroll to position [356, 0]
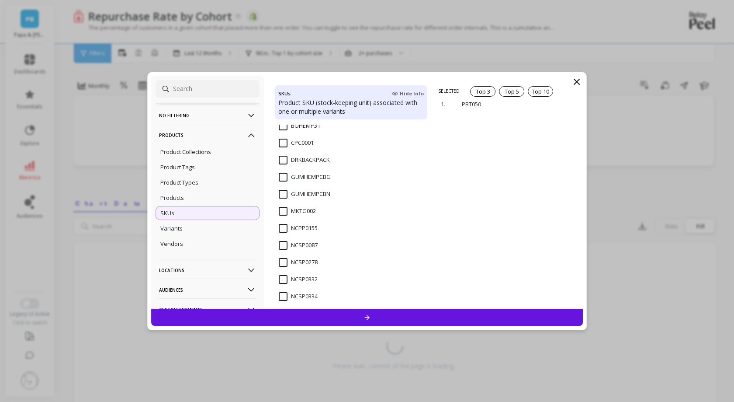
click at [329, 314] on div at bounding box center [367, 317] width 432 height 17
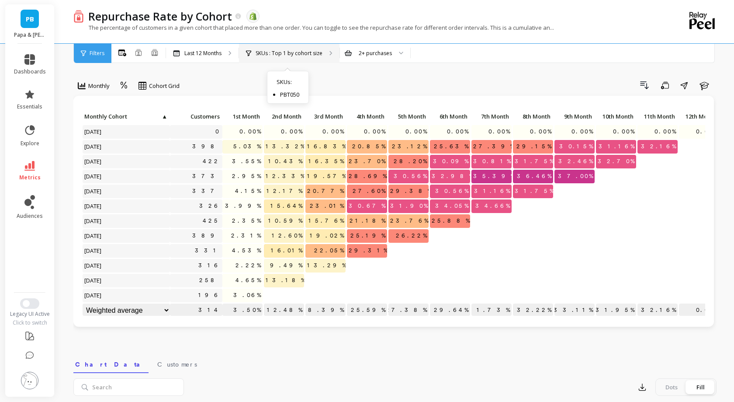
click at [290, 48] on div "SKUs : Top 1 by cohort size SKUs : PBT050" at bounding box center [289, 53] width 101 height 19
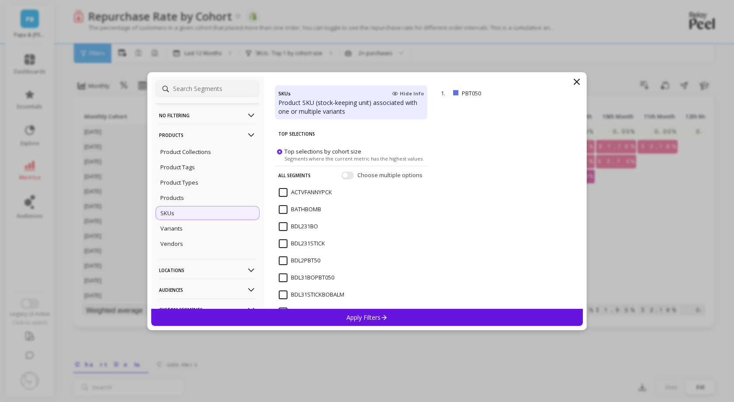
click at [581, 80] on icon at bounding box center [577, 82] width 10 height 10
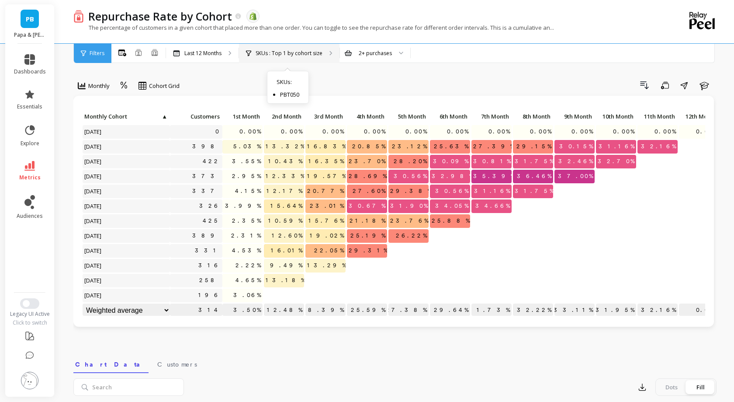
click at [294, 50] on p "SKUs : Top 1 by cohort size" at bounding box center [289, 53] width 67 height 7
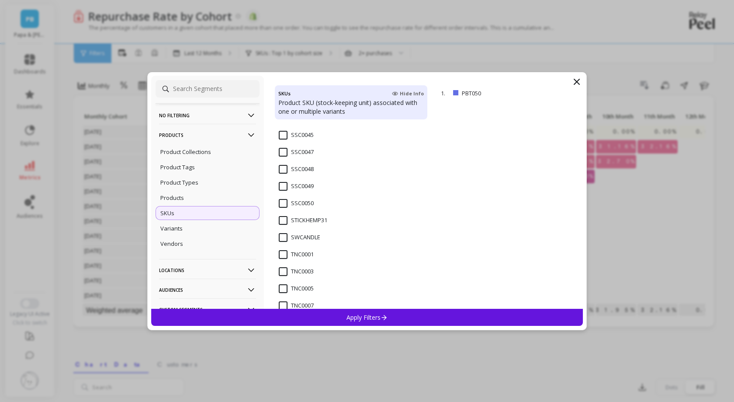
scroll to position [1233, 0]
click at [299, 220] on input "STICKHEMP31" at bounding box center [303, 221] width 49 height 9
click at [337, 312] on div "Apply Filters" at bounding box center [367, 317] width 432 height 17
